Goal: Task Accomplishment & Management: Use online tool/utility

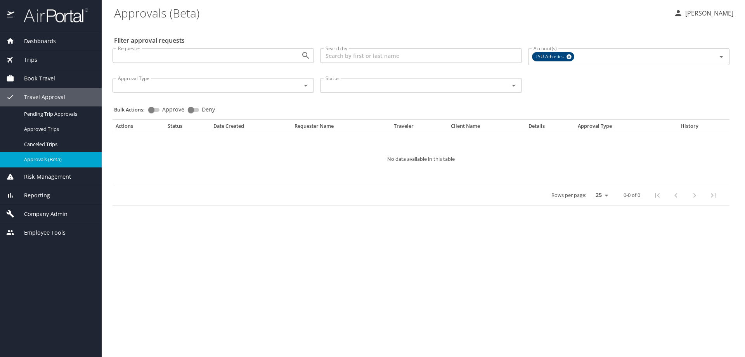
click at [35, 59] on span "Trips" at bounding box center [25, 60] width 23 height 9
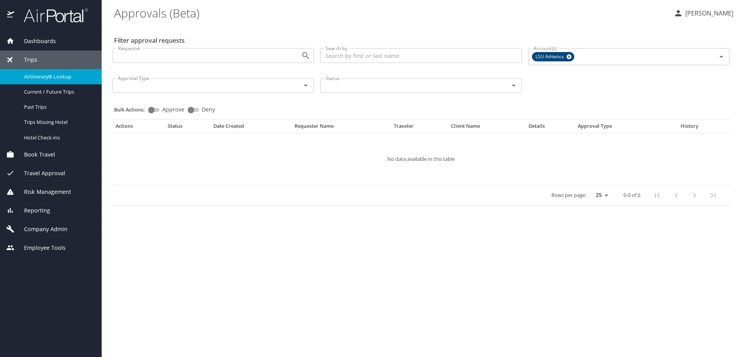
click at [59, 76] on span "Airtinerary® Lookup" at bounding box center [58, 76] width 68 height 7
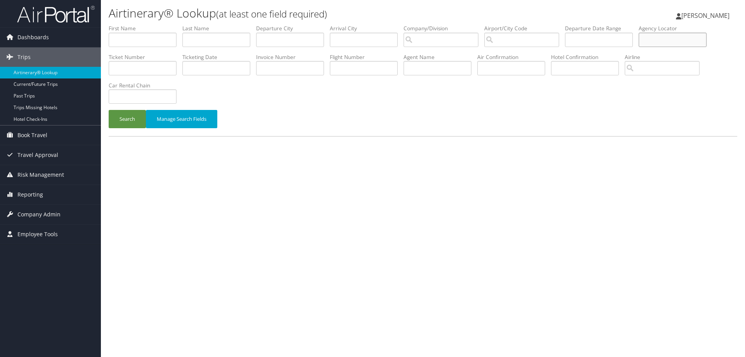
click at [665, 37] on input "text" at bounding box center [673, 40] width 68 height 14
type input "dhytlt"
click at [128, 120] on button "Search" at bounding box center [127, 119] width 37 height 18
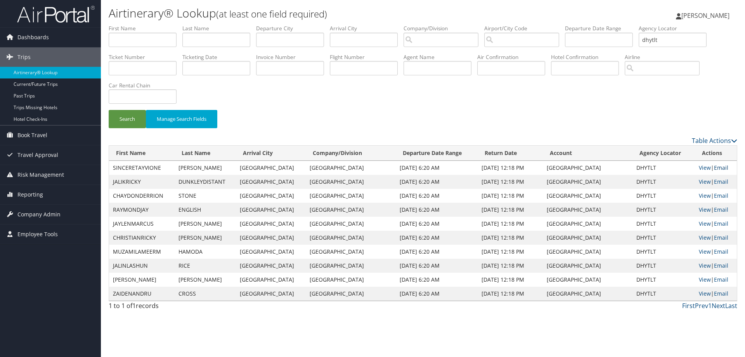
click at [722, 167] on link "Email" at bounding box center [721, 167] width 14 height 7
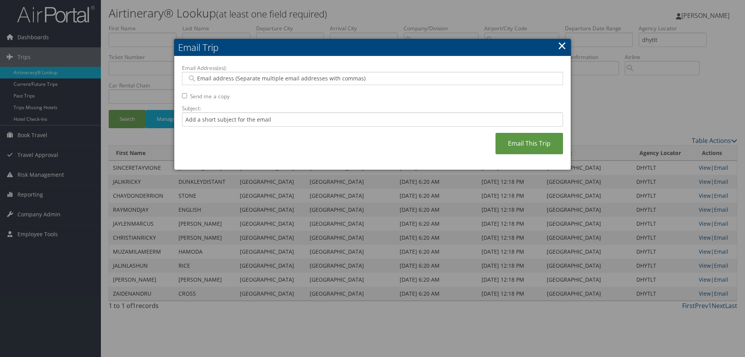
paste input "[PERSON_NAME][EMAIL_ADDRESS][PERSON_NAME][PERSON_NAME][DOMAIN_NAME]"
type input "[PERSON_NAME][EMAIL_ADDRESS][PERSON_NAME][PERSON_NAME][DOMAIN_NAME]"
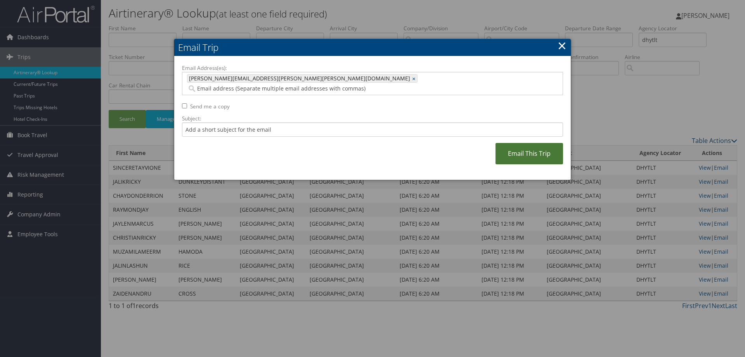
click at [522, 143] on link "Email This Trip" at bounding box center [530, 153] width 68 height 21
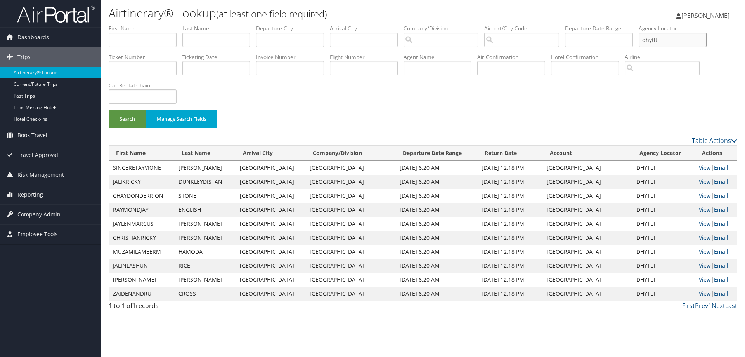
drag, startPoint x: 666, startPoint y: 40, endPoint x: 637, endPoint y: 40, distance: 29.5
click at [637, 24] on ul "First Name Last Name Departure City Arrival City Company/Division Airport/City …" at bounding box center [423, 24] width 629 height 0
type input "DHZHWV"
click at [128, 119] on button "Search" at bounding box center [127, 119] width 37 height 18
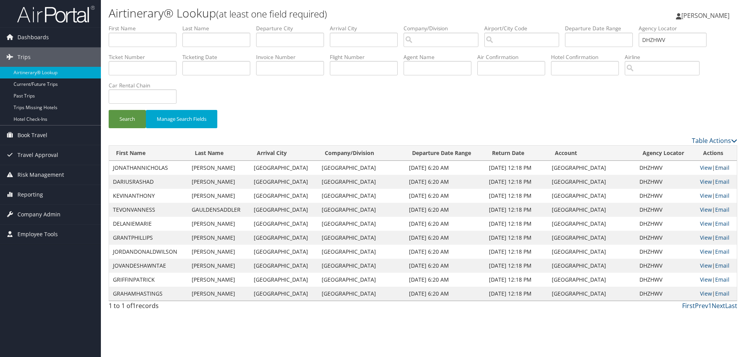
click at [722, 167] on link "Email" at bounding box center [722, 167] width 14 height 7
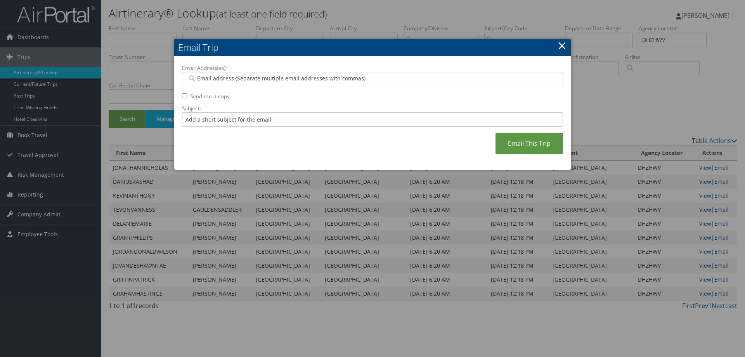
paste input "[PERSON_NAME][EMAIL_ADDRESS][PERSON_NAME][PERSON_NAME][DOMAIN_NAME]"
type input "[PERSON_NAME][EMAIL_ADDRESS][PERSON_NAME][PERSON_NAME][DOMAIN_NAME]"
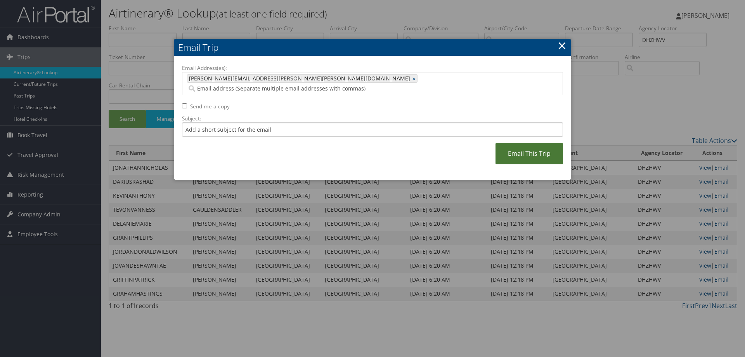
click at [526, 146] on link "Email This Trip" at bounding box center [530, 153] width 68 height 21
